Goal: Transaction & Acquisition: Purchase product/service

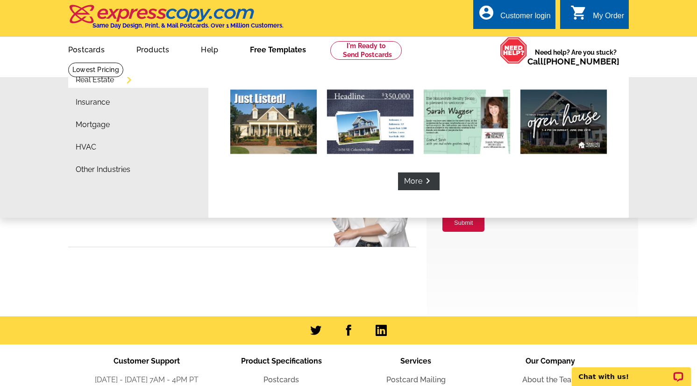
drag, startPoint x: 270, startPoint y: 110, endPoint x: 278, endPoint y: 112, distance: 8.2
click at [270, 110] on img at bounding box center [273, 122] width 86 height 64
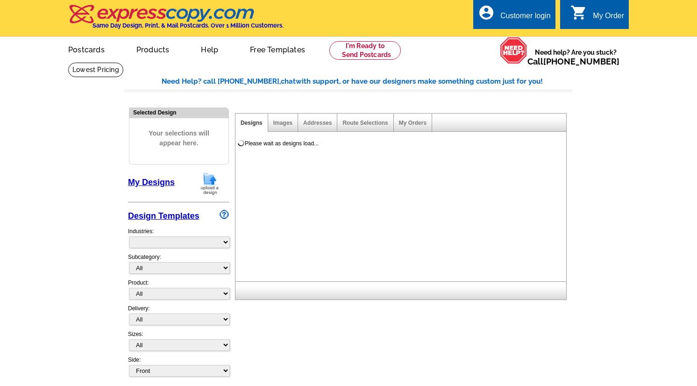
select select "785"
select select "788"
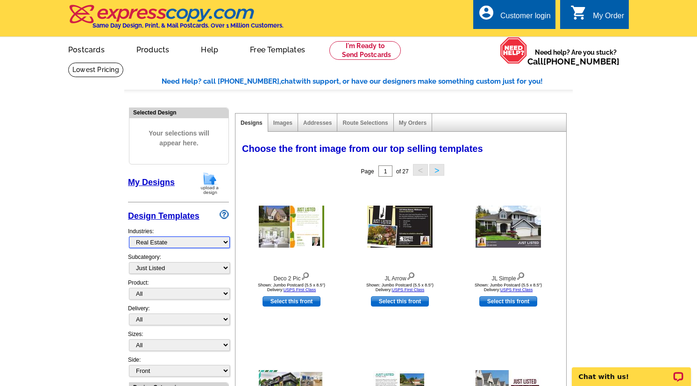
click at [155, 241] on select "What's New Real Estate Mortgage Insurance HVAC Dental Solar EDDM - NEW! Calenda…" at bounding box center [179, 242] width 101 height 12
select select "1321"
click at [129, 236] on select "What's New Real Estate Mortgage Insurance HVAC Dental Solar EDDM - NEW! Calenda…" at bounding box center [179, 242] width 101 height 12
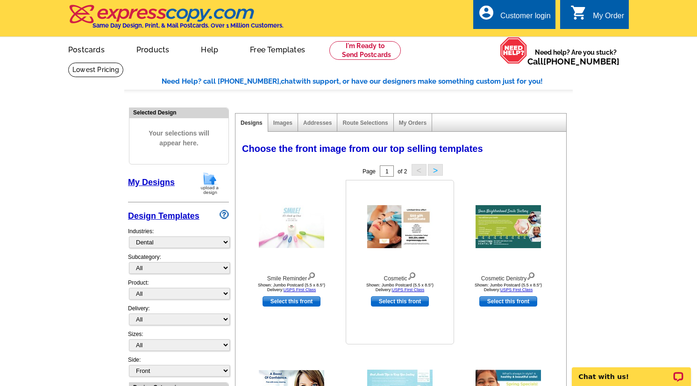
click at [380, 224] on img at bounding box center [399, 226] width 65 height 43
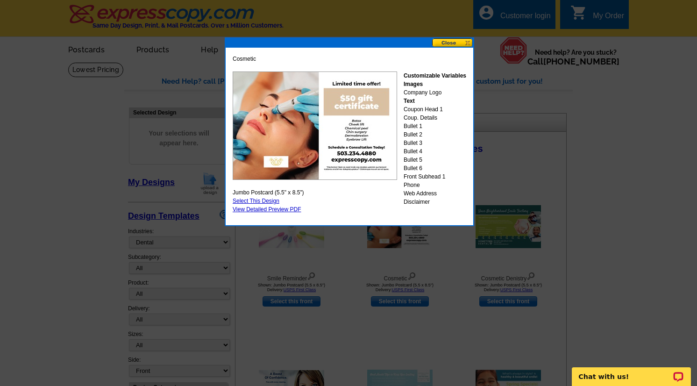
click at [341, 112] on img at bounding box center [315, 125] width 164 height 108
click at [297, 147] on img at bounding box center [315, 125] width 164 height 108
click at [264, 172] on img at bounding box center [315, 125] width 164 height 108
click at [260, 200] on link "Select This Design" at bounding box center [256, 201] width 47 height 7
select select "2"
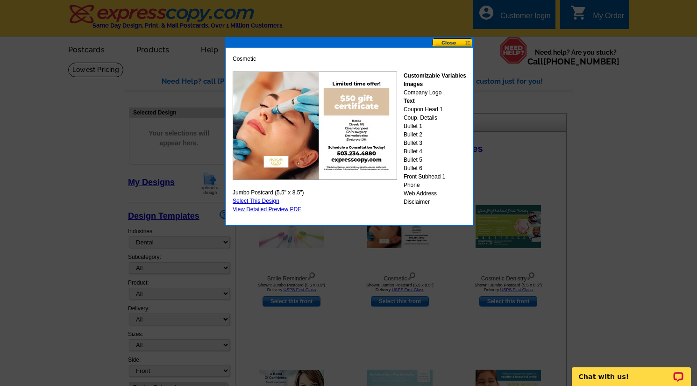
select select "back"
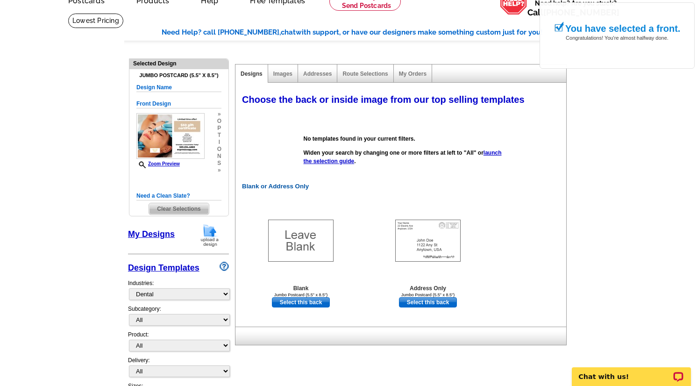
scroll to position [79, 0]
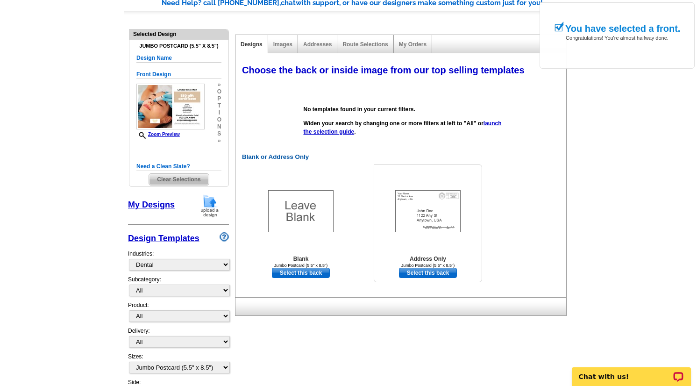
click at [443, 207] on img at bounding box center [427, 211] width 65 height 42
click at [298, 217] on img at bounding box center [300, 211] width 65 height 42
click at [306, 275] on link "Select this back" at bounding box center [301, 273] width 58 height 10
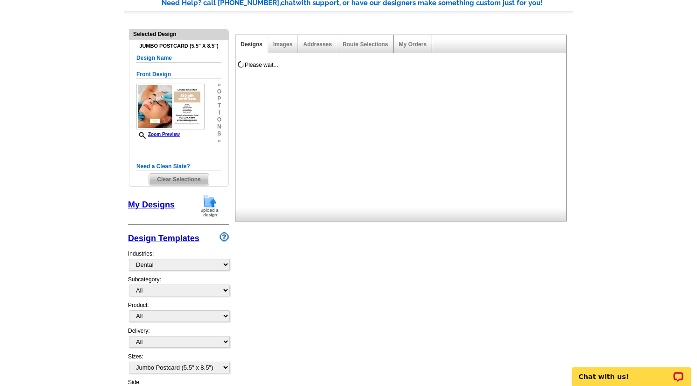
scroll to position [0, 0]
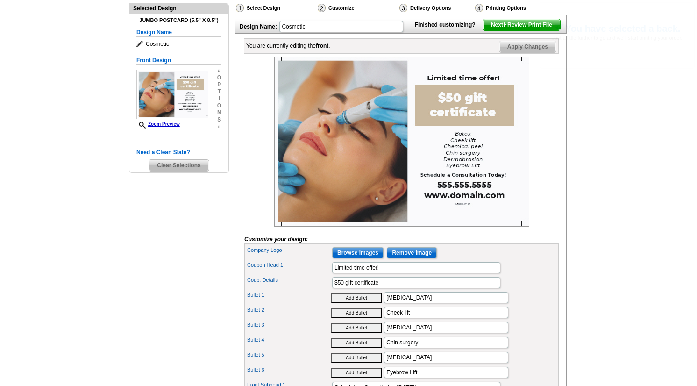
scroll to position [36, 0]
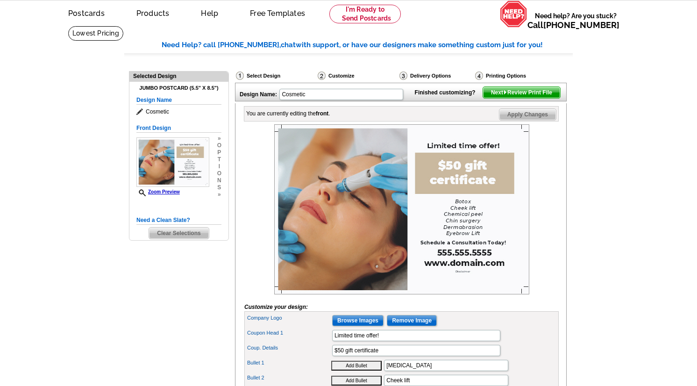
click at [465, 235] on img at bounding box center [401, 209] width 255 height 170
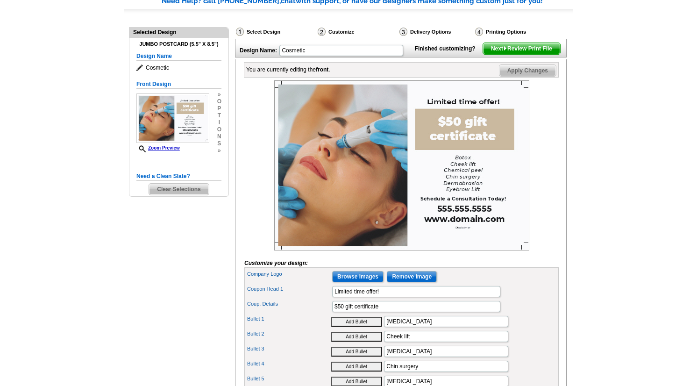
scroll to position [107, 0]
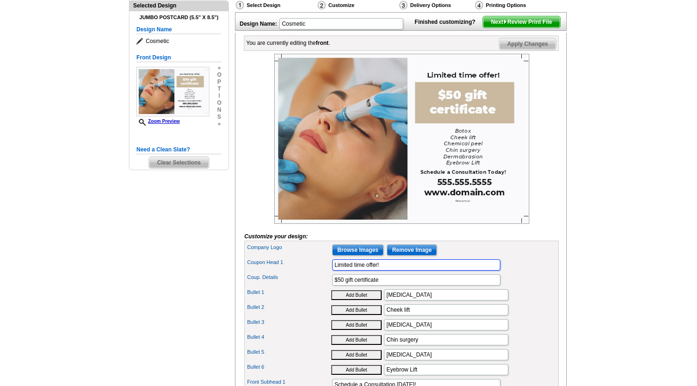
click at [410, 271] on input "Limited time offer!" at bounding box center [416, 264] width 168 height 11
drag, startPoint x: 404, startPoint y: 280, endPoint x: 308, endPoint y: 277, distance: 95.9
click at [308, 272] on div "Coupon Head 1 Limited time offer!" at bounding box center [401, 264] width 311 height 15
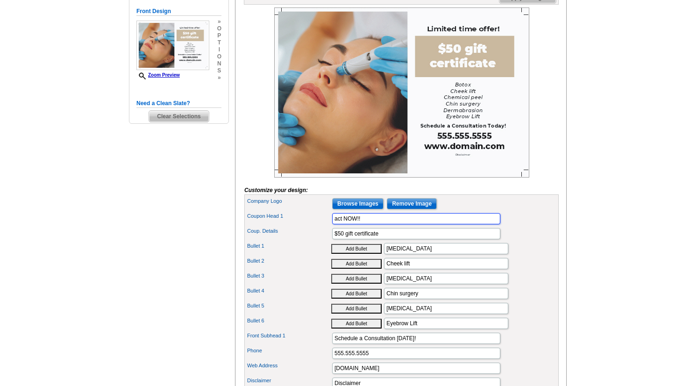
scroll to position [154, 0]
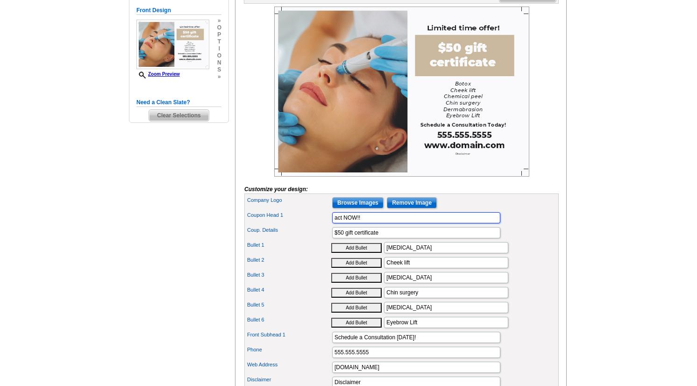
type input "act NOW!!"
click at [395, 238] on input "$50 gift certificate" at bounding box center [416, 232] width 168 height 11
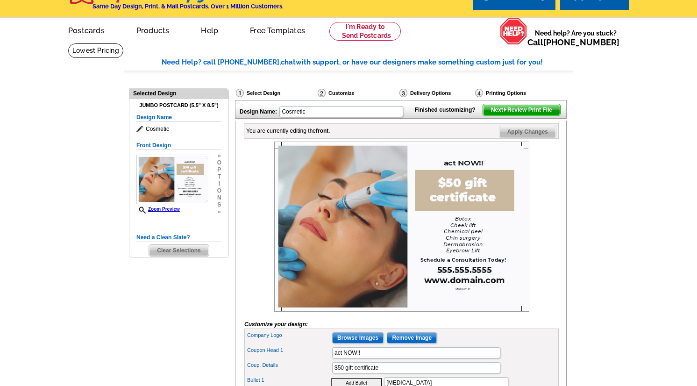
scroll to position [0, 0]
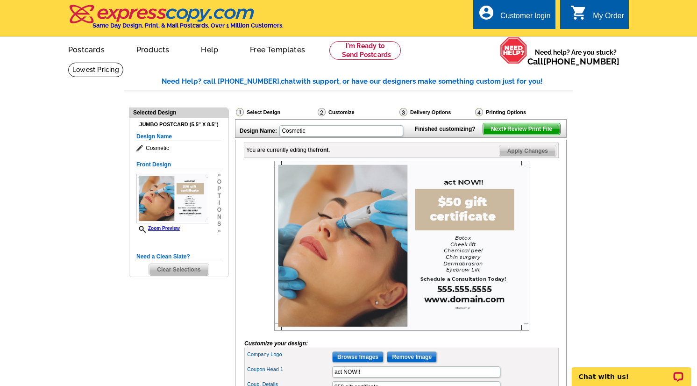
click at [385, 247] on img at bounding box center [401, 246] width 255 height 170
click at [453, 254] on img at bounding box center [401, 246] width 255 height 170
